Goal: Information Seeking & Learning: Learn about a topic

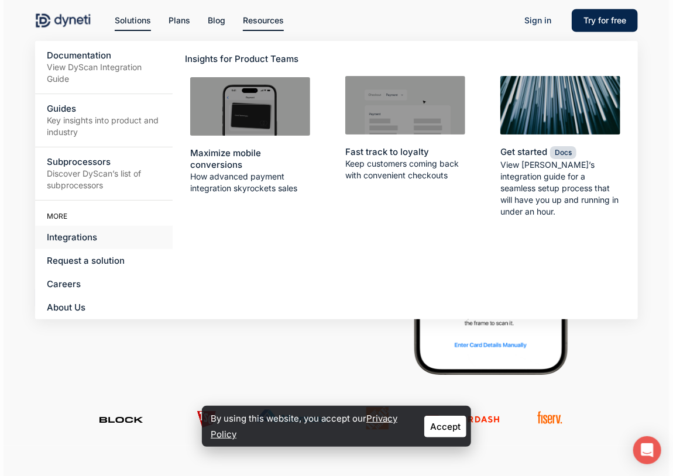
click at [88, 235] on span "Integrations" at bounding box center [72, 237] width 50 height 11
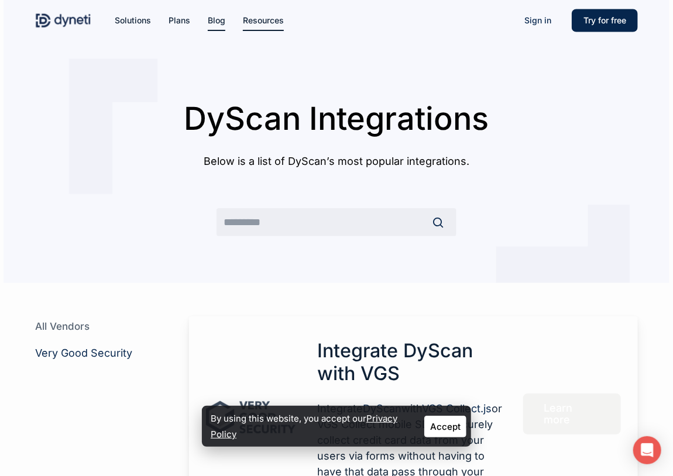
click at [214, 14] on link "Blog" at bounding box center [217, 20] width 18 height 13
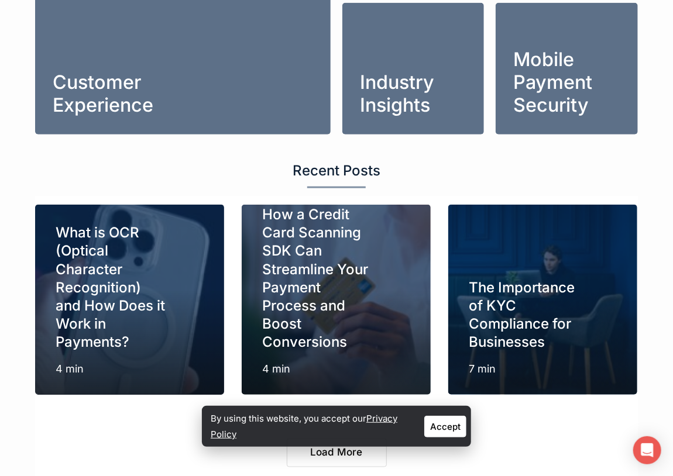
scroll to position [425, 0]
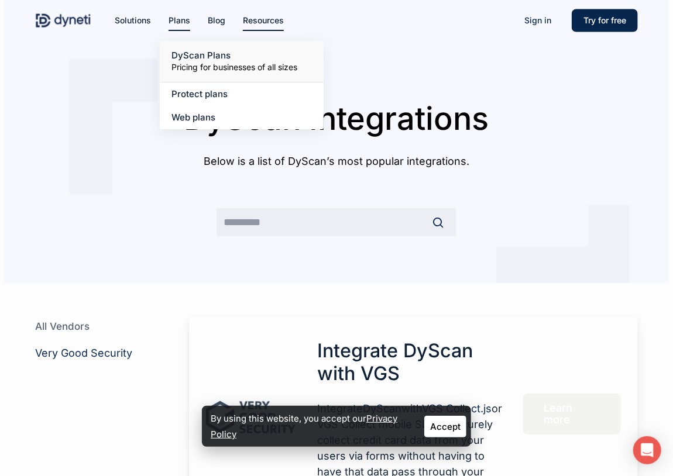
click at [210, 67] on small "Pricing for businesses of all sizes" at bounding box center [242, 67] width 140 height 12
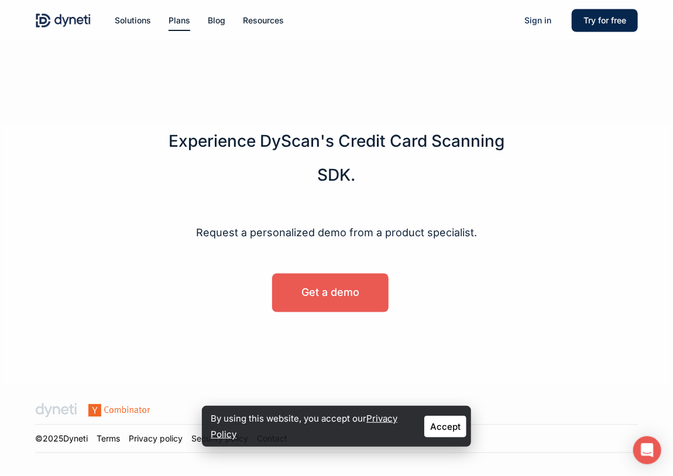
scroll to position [587, 0]
